Goal: Check status

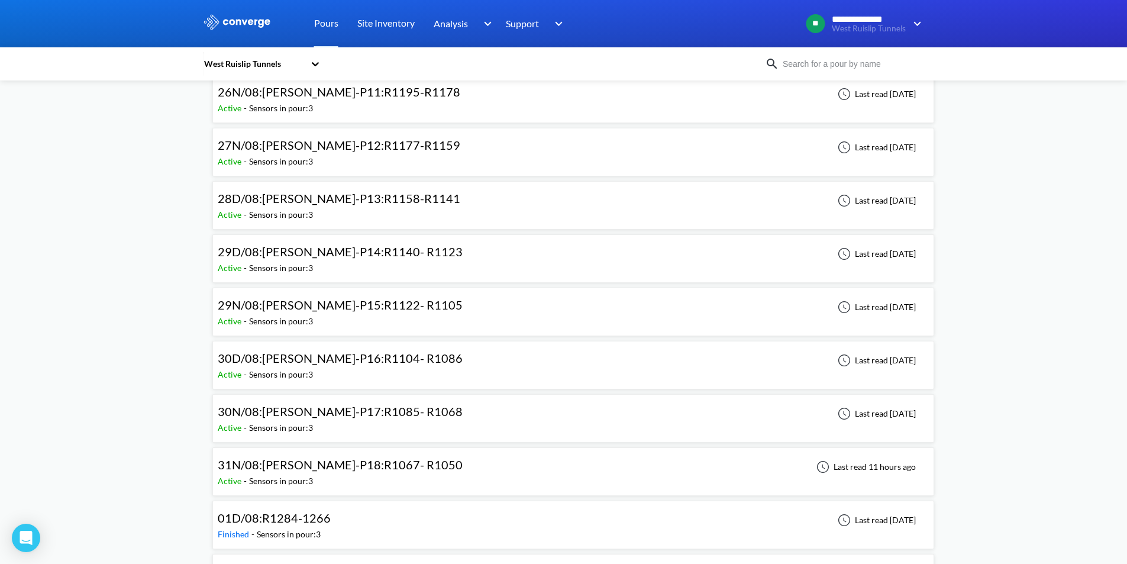
scroll to position [887, 0]
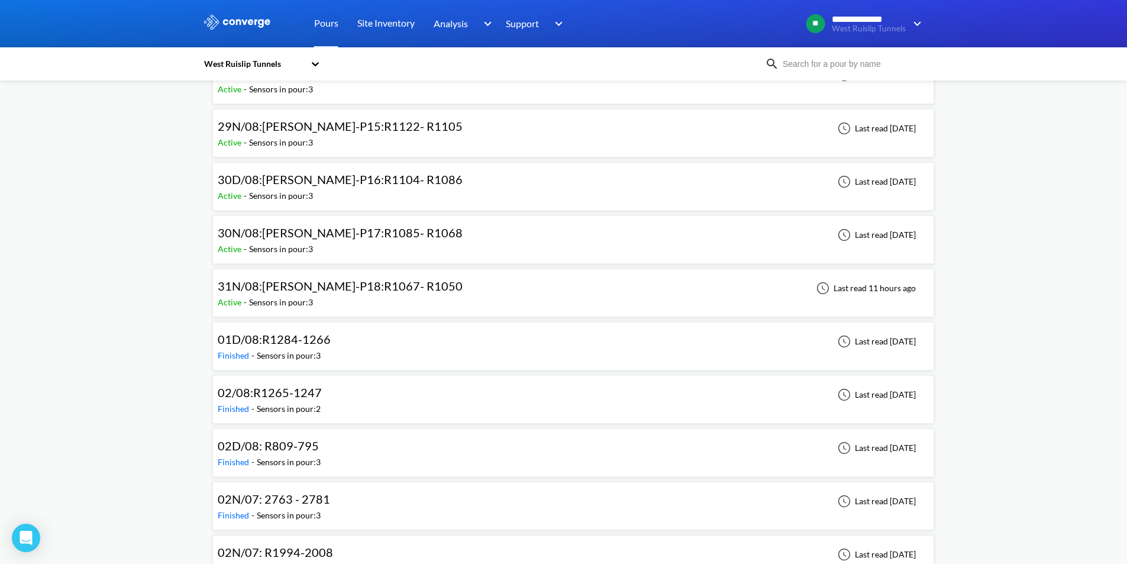
click at [402, 288] on span "31N/08:[PERSON_NAME]-P18:R1067- R1050" at bounding box center [340, 286] width 245 height 14
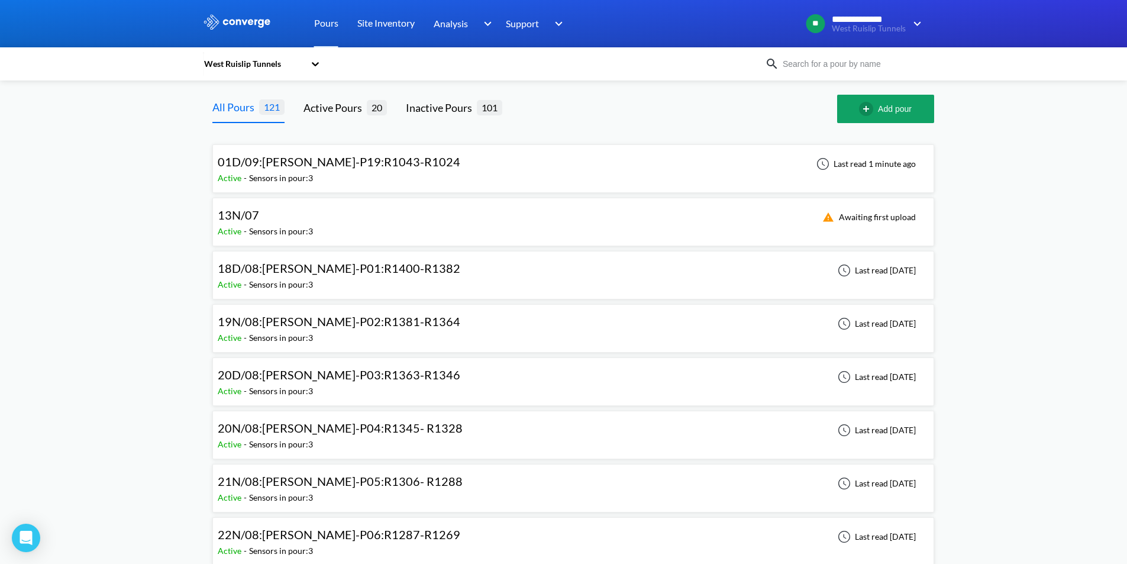
click at [369, 172] on div "Active - Sensors in pour: 3" at bounding box center [342, 178] width 248 height 13
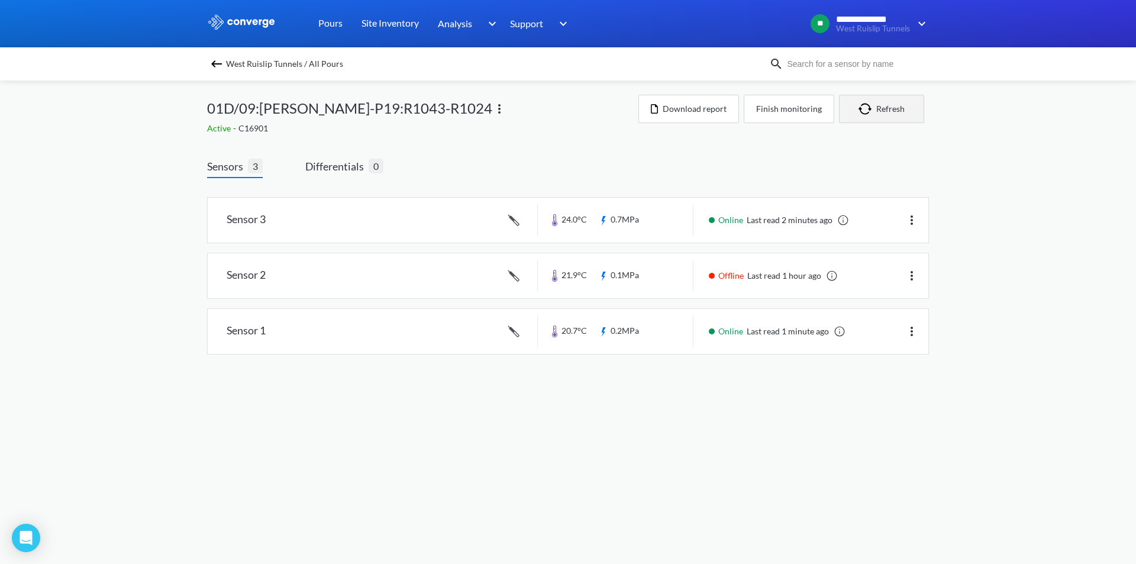
click at [884, 120] on button "Refresh" at bounding box center [881, 109] width 85 height 28
click at [868, 102] on button "Refresh" at bounding box center [881, 109] width 85 height 28
click at [890, 112] on button "Refresh" at bounding box center [881, 109] width 85 height 28
click at [629, 328] on link at bounding box center [568, 331] width 720 height 45
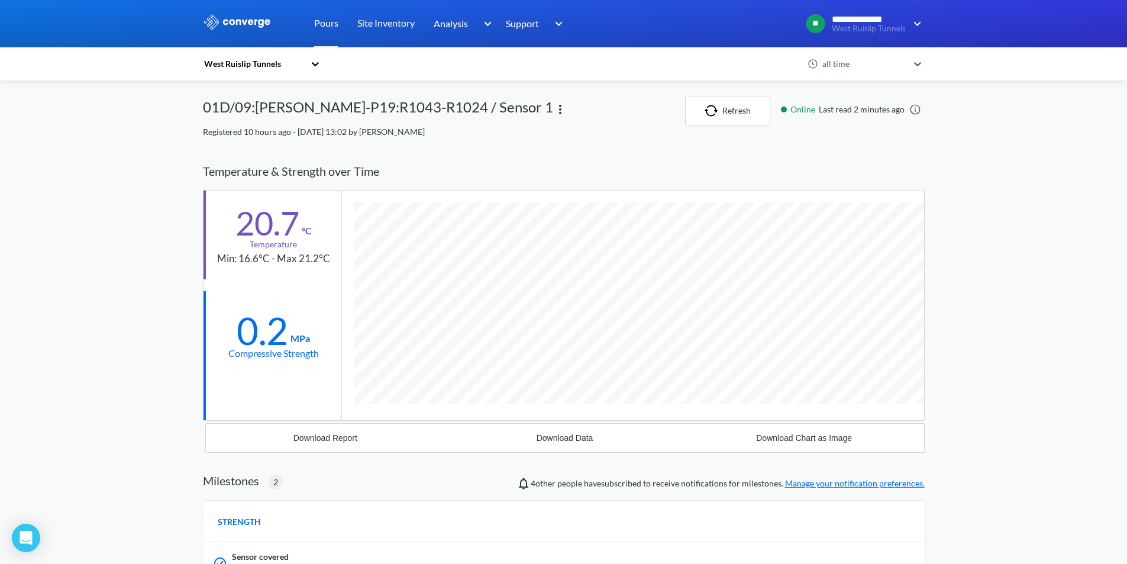
scroll to position [843, 722]
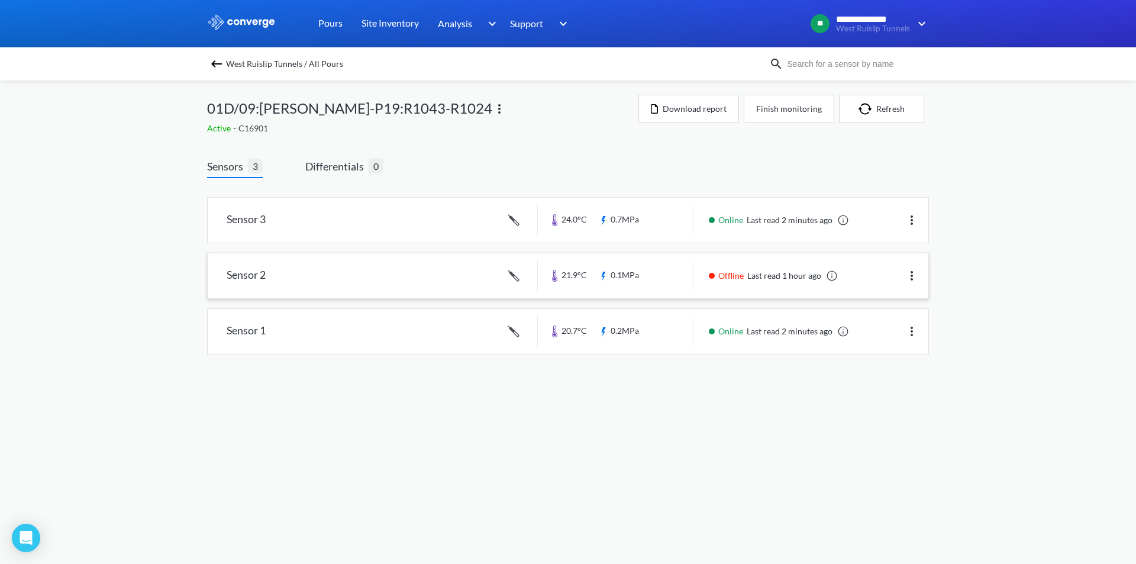
click at [764, 269] on link at bounding box center [568, 275] width 720 height 45
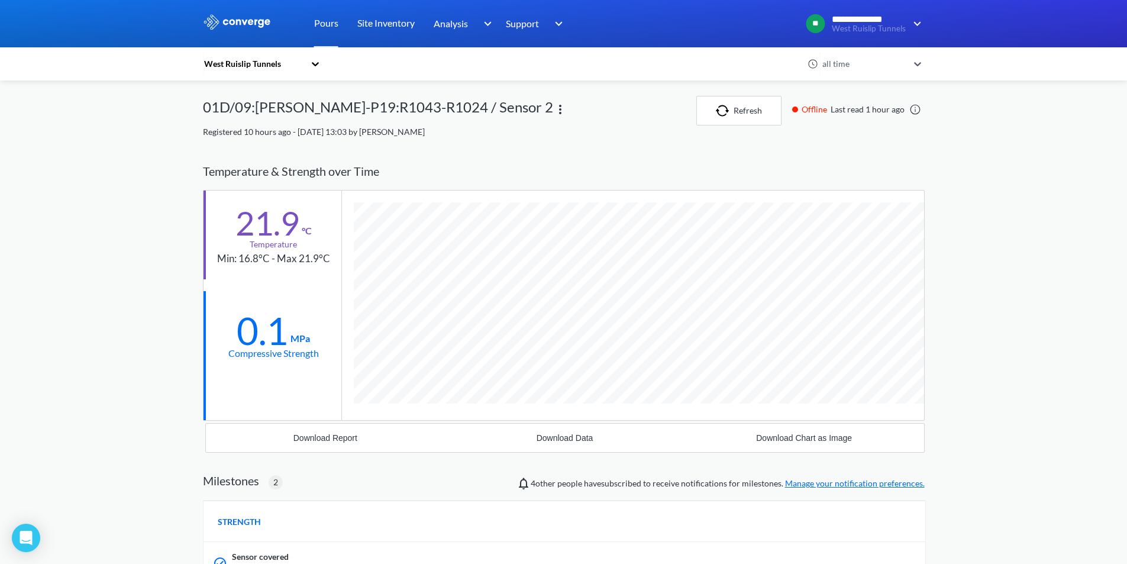
scroll to position [843, 722]
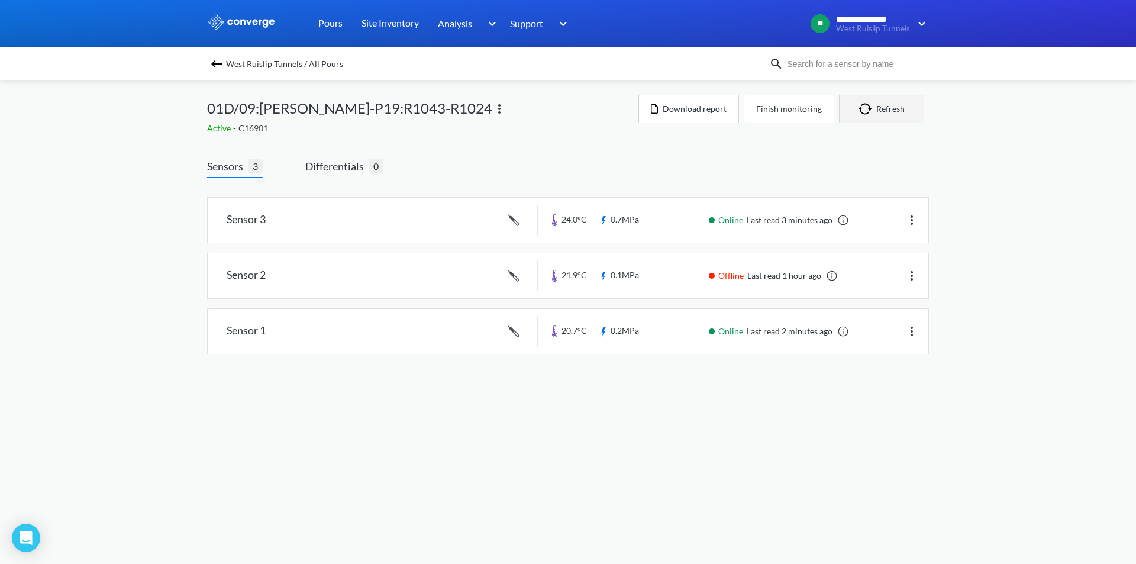
click at [898, 119] on button "Refresh" at bounding box center [881, 109] width 85 height 28
click at [877, 102] on button "Refresh" at bounding box center [881, 109] width 85 height 28
click at [710, 276] on link at bounding box center [568, 275] width 720 height 45
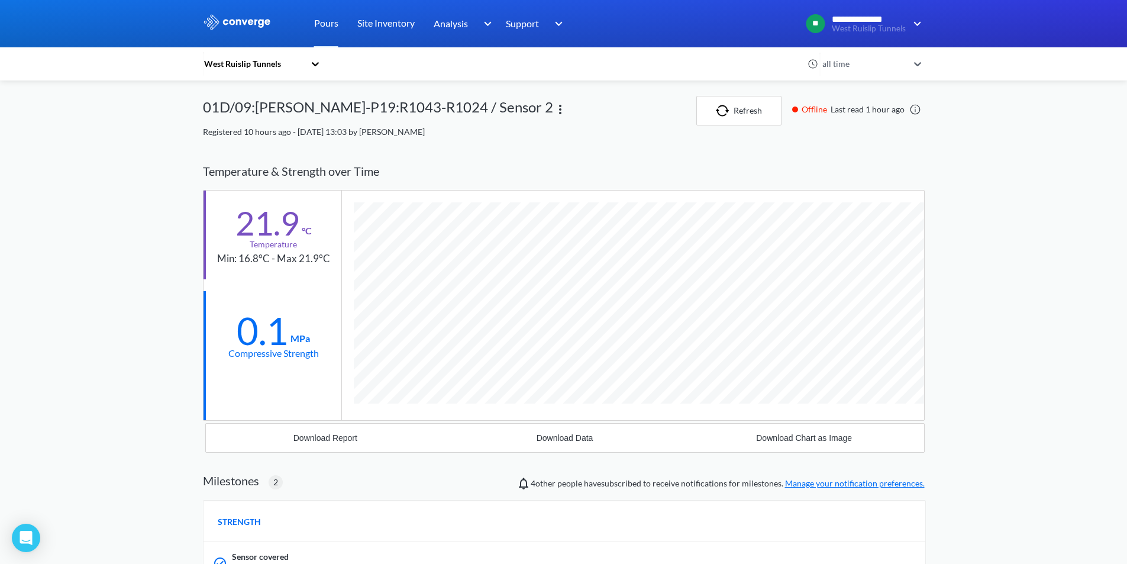
scroll to position [843, 722]
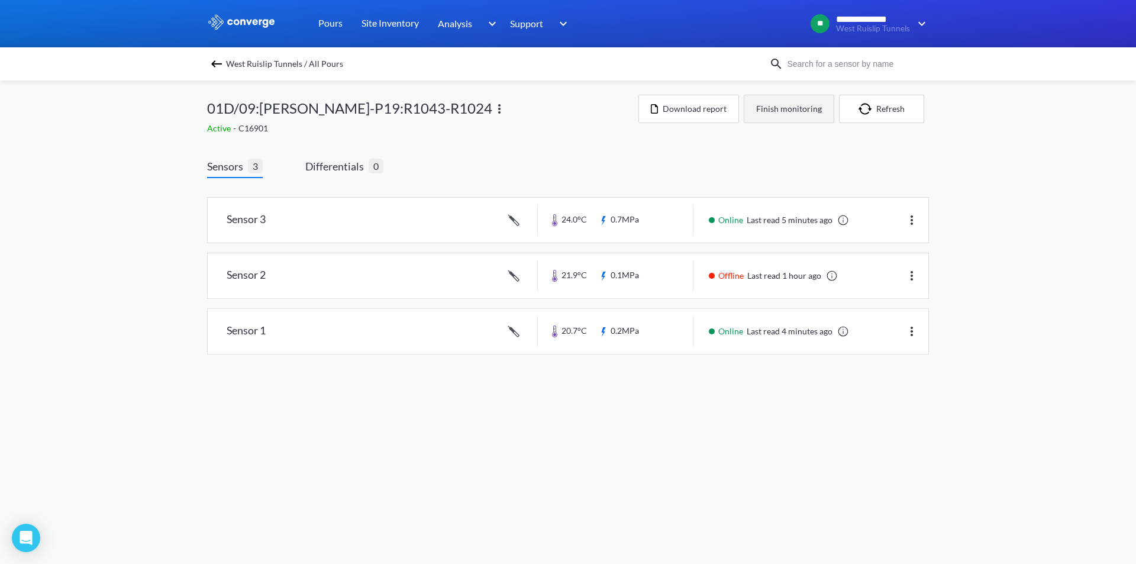
click at [830, 114] on button "Finish monitoring" at bounding box center [788, 109] width 90 height 28
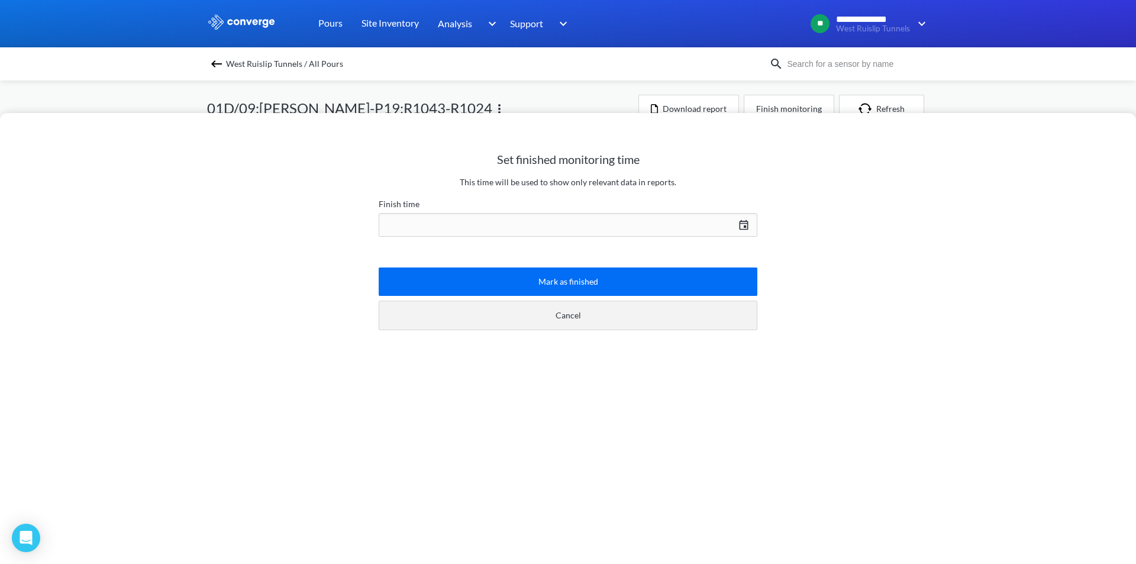
click at [573, 316] on button "Cancel" at bounding box center [568, 315] width 379 height 30
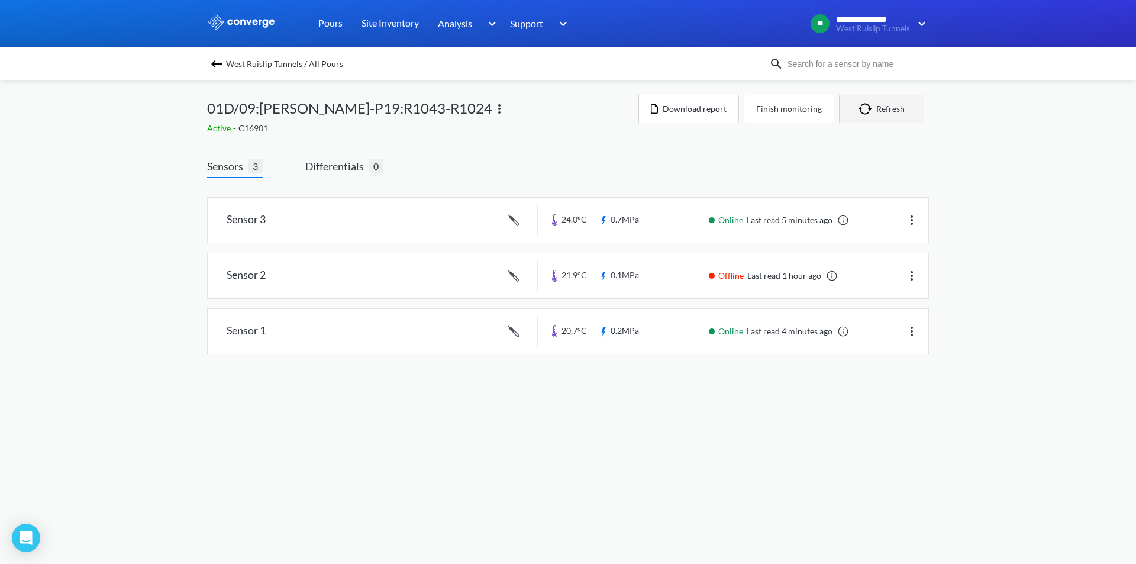
click at [894, 121] on button "Refresh" at bounding box center [881, 109] width 85 height 28
click at [898, 104] on button "Refresh" at bounding box center [881, 109] width 85 height 28
click at [1006, 314] on div "**********" at bounding box center [568, 189] width 1136 height 378
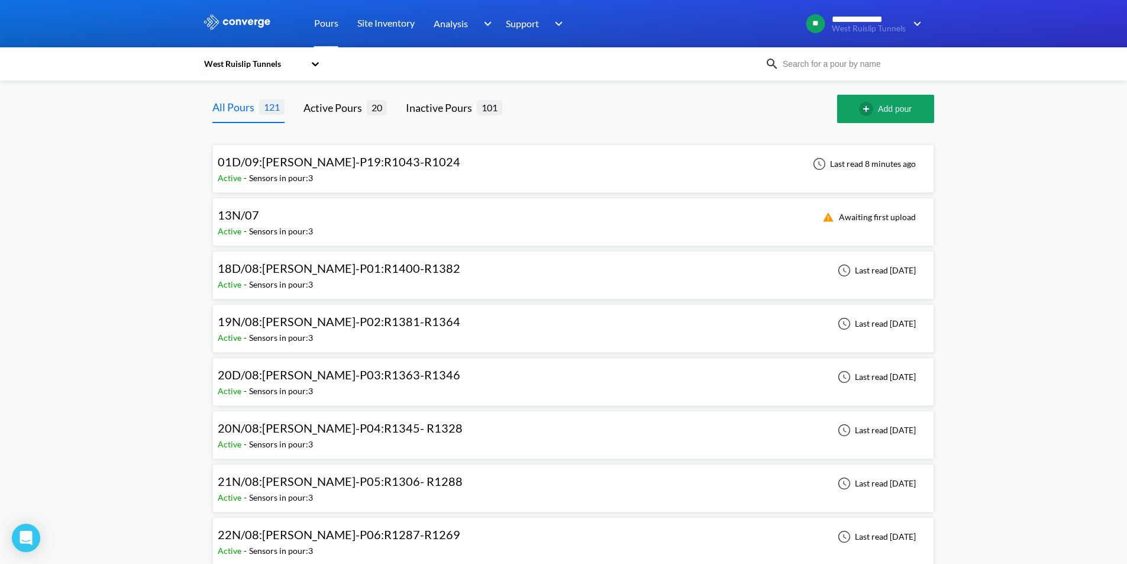
click at [404, 161] on div "01D/09:[PERSON_NAME]-P19:R1043-R1024" at bounding box center [342, 162] width 248 height 18
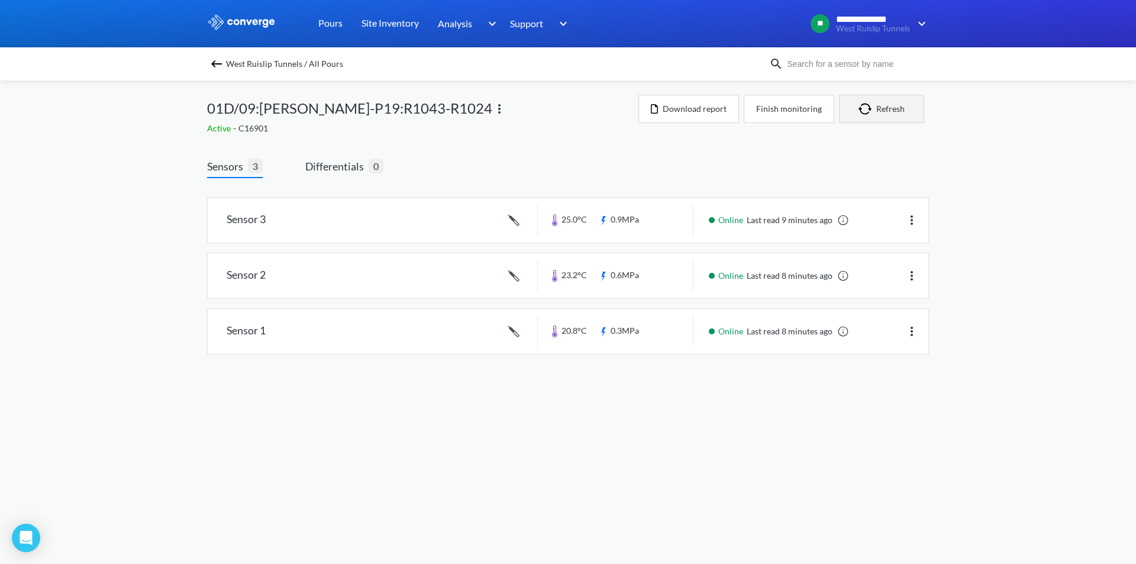
click at [897, 106] on button "Refresh" at bounding box center [881, 109] width 85 height 28
